Goal: Information Seeking & Learning: Learn about a topic

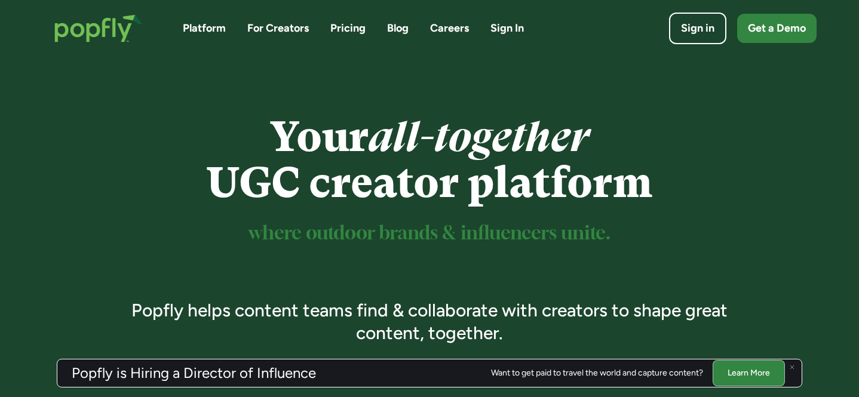
click at [793, 368] on img at bounding box center [792, 367] width 5 height 5
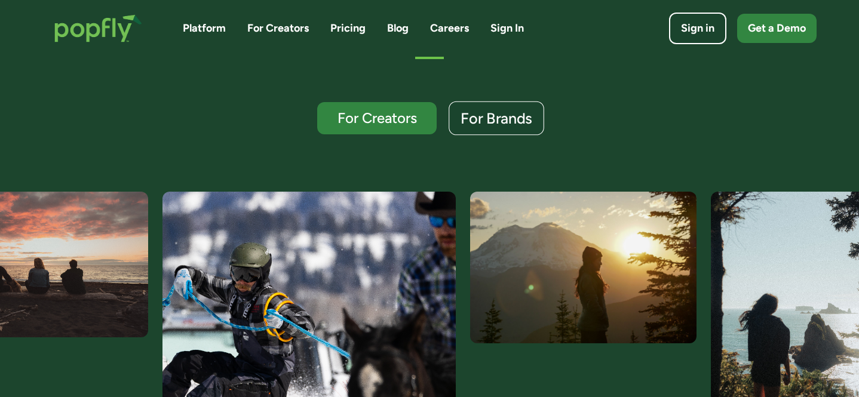
click at [492, 106] on link "For Brands" at bounding box center [497, 119] width 96 height 34
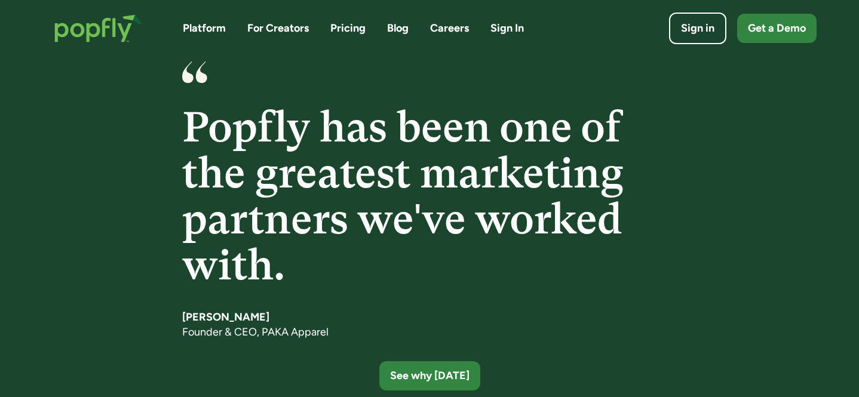
scroll to position [1863, 0]
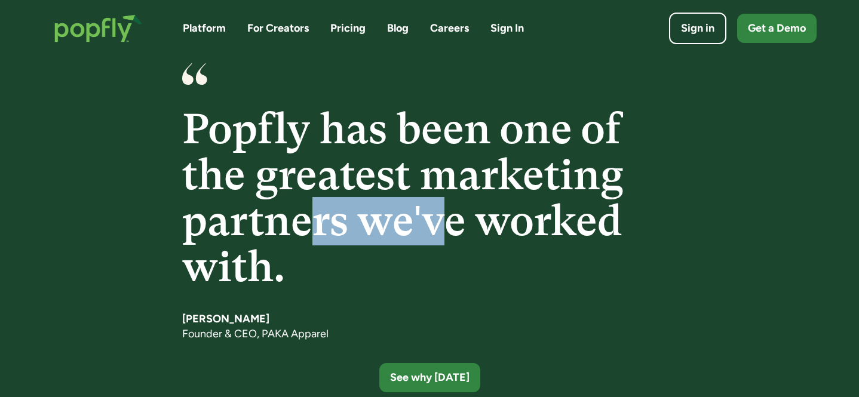
drag, startPoint x: 450, startPoint y: 213, endPoint x: 290, endPoint y: 216, distance: 160.1
click at [290, 216] on h4 "Popfly has been one of the greatest marketing partners we've worked with." at bounding box center [429, 198] width 495 height 184
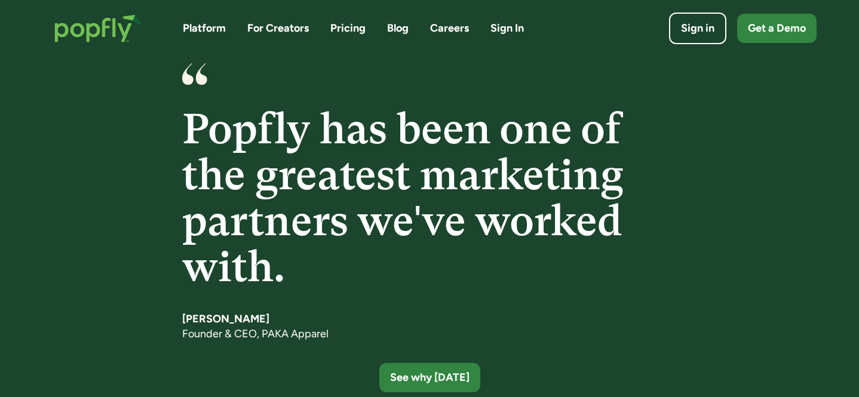
click at [409, 305] on div "Popfly has been one of the greatest marketing partners we've worked with. [PERS…" at bounding box center [429, 228] width 495 height 330
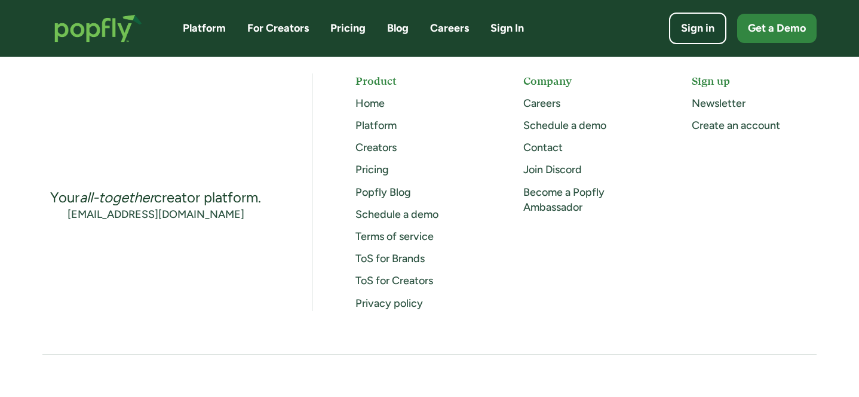
scroll to position [3198, 0]
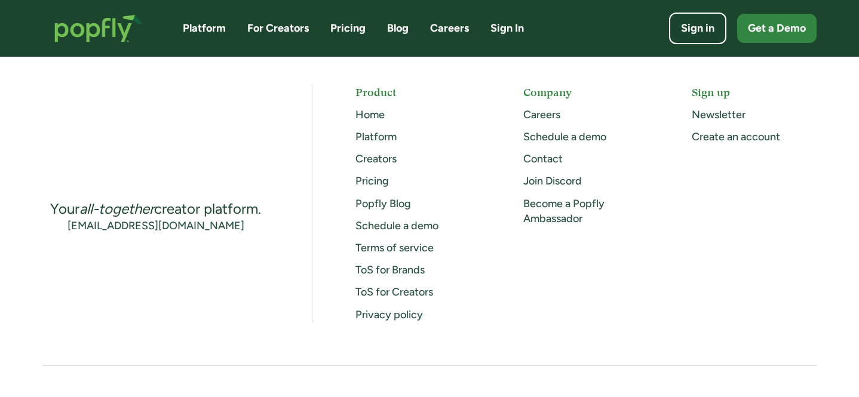
click at [351, 29] on link "Pricing" at bounding box center [347, 28] width 35 height 15
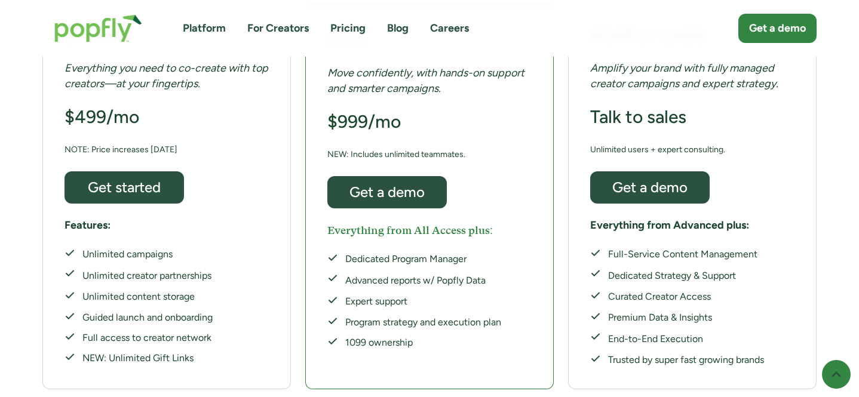
scroll to position [302, 0]
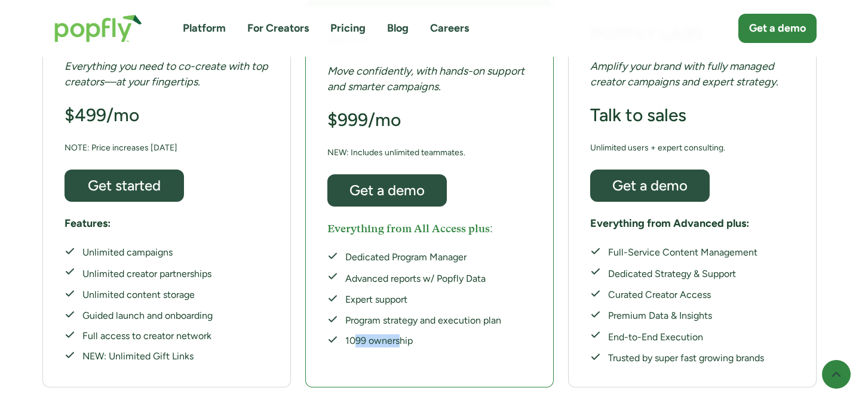
drag, startPoint x: 355, startPoint y: 306, endPoint x: 455, endPoint y: 312, distance: 100.5
click at [441, 335] on div "1099 ownership" at bounding box center [423, 341] width 156 height 13
click at [455, 335] on div "1099 ownership" at bounding box center [423, 341] width 156 height 13
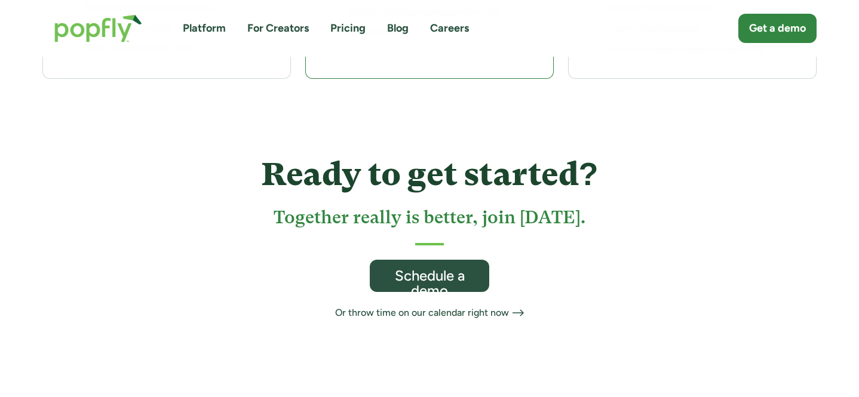
scroll to position [613, 0]
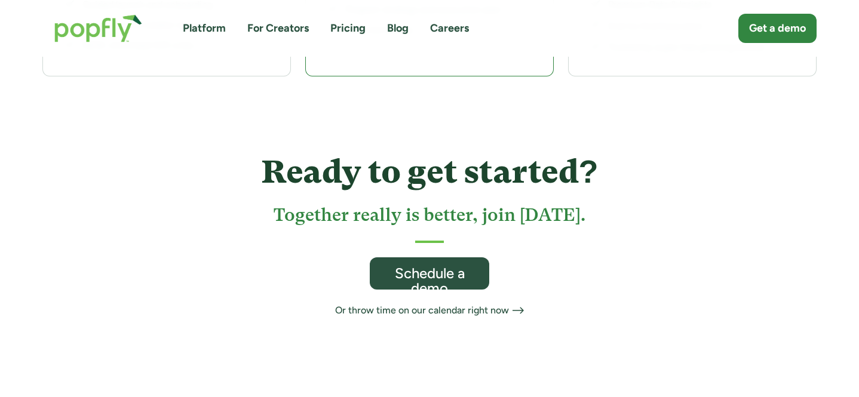
click at [205, 27] on link "Platform" at bounding box center [204, 28] width 43 height 15
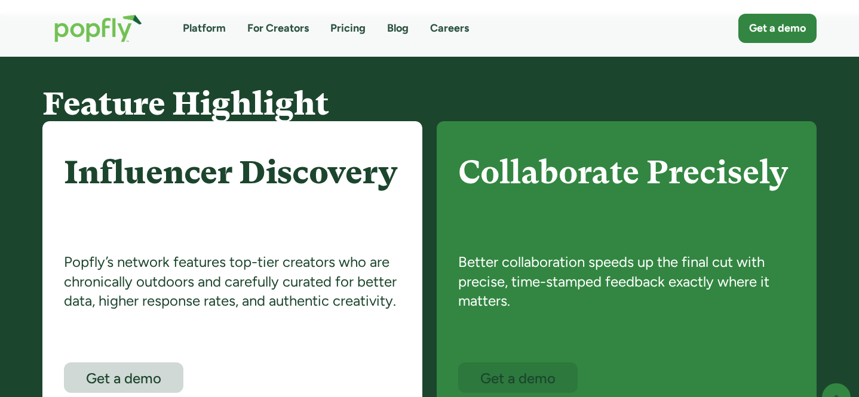
scroll to position [628, 0]
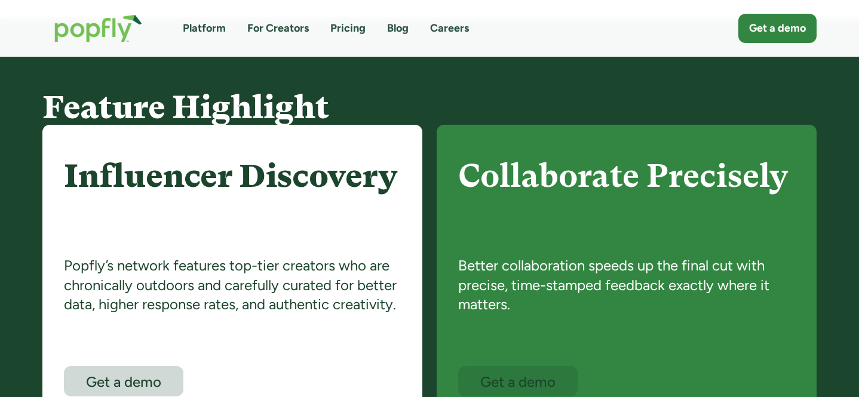
click at [444, 189] on div "Collaborate Precisely Better collaboration speeds up the final cut with precise…" at bounding box center [627, 271] width 380 height 293
click at [348, 173] on h4 "Influencer Discovery" at bounding box center [232, 201] width 337 height 87
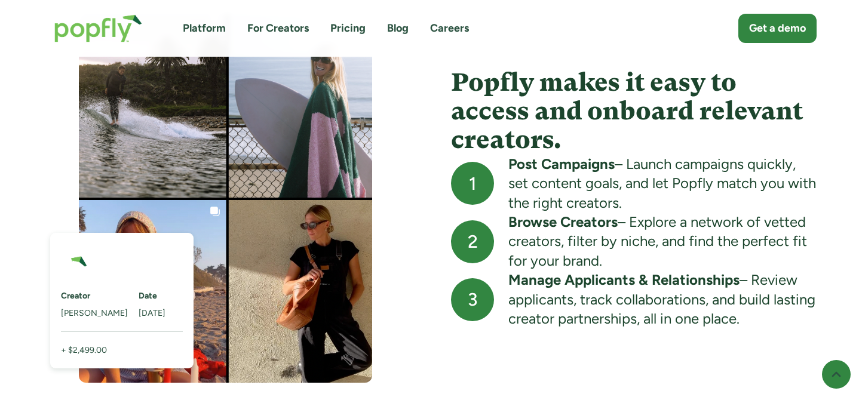
scroll to position [1134, 0]
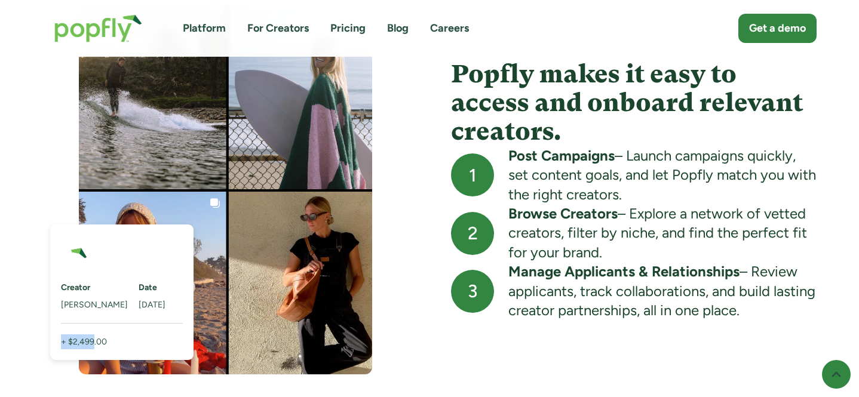
drag, startPoint x: 63, startPoint y: 339, endPoint x: 172, endPoint y: 339, distance: 109.3
click at [149, 339] on div "+ $2,499.00" at bounding box center [122, 342] width 122 height 15
click at [569, 240] on div "Browse Creators – Explore a network of vetted creators, filter by niche, and fi…" at bounding box center [662, 233] width 308 height 58
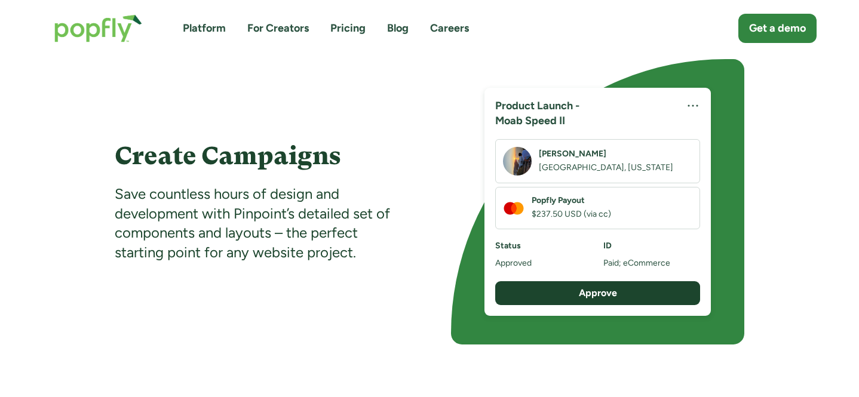
scroll to position [1487, 0]
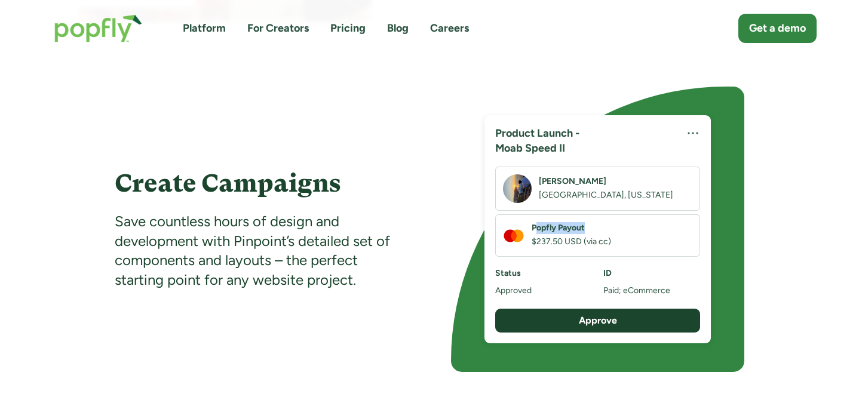
drag, startPoint x: 585, startPoint y: 233, endPoint x: 536, endPoint y: 233, distance: 48.4
click at [536, 233] on h6 "Popfly Payout" at bounding box center [571, 228] width 79 height 12
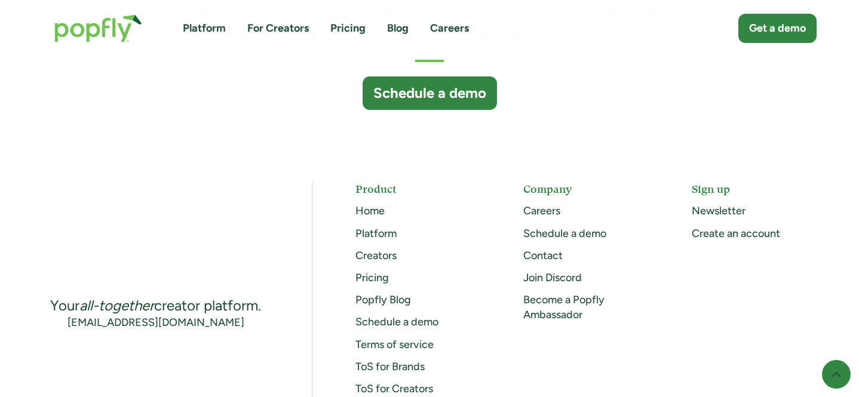
scroll to position [3377, 0]
